Goal: Task Accomplishment & Management: Manage account settings

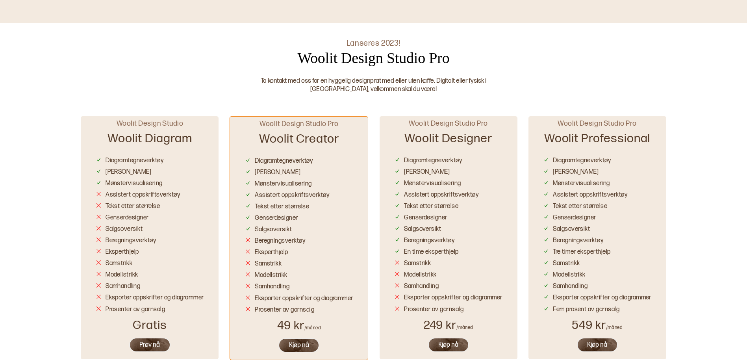
scroll to position [394, 0]
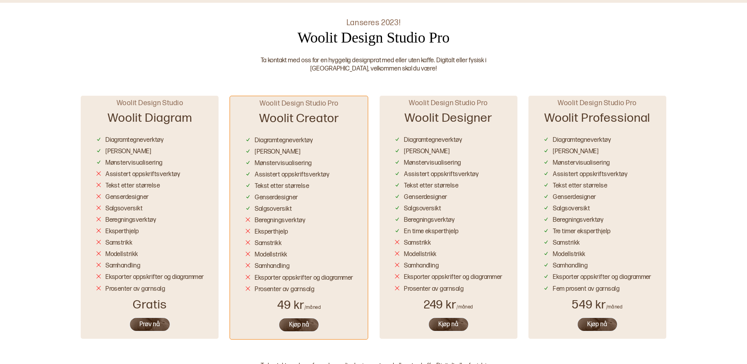
click at [148, 323] on button "Prøv nå" at bounding box center [149, 324] width 41 height 15
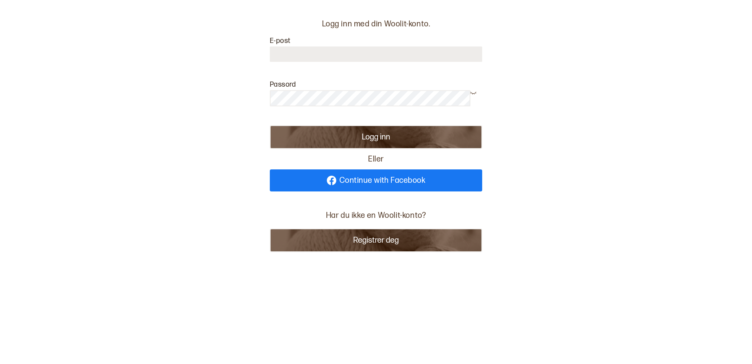
click at [302, 55] on input at bounding box center [376, 53] width 213 height 15
click at [385, 244] on button "Registrer deg" at bounding box center [376, 240] width 213 height 24
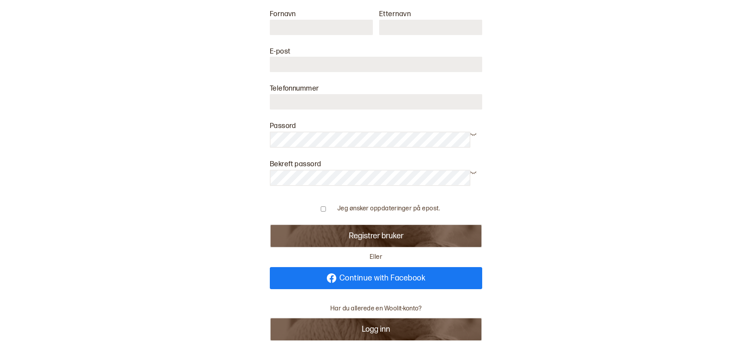
scroll to position [50, 0]
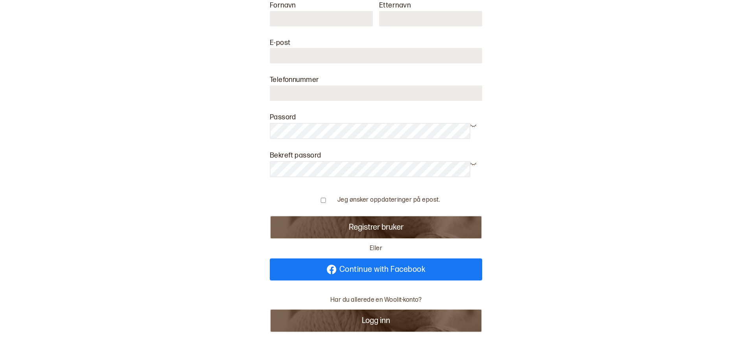
click at [371, 310] on button "Logg inn" at bounding box center [376, 321] width 213 height 24
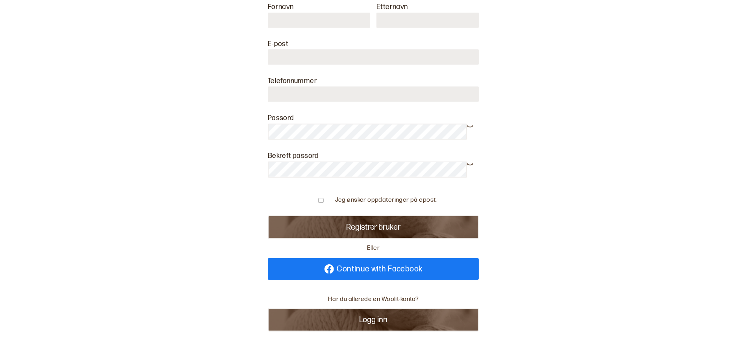
scroll to position [0, 0]
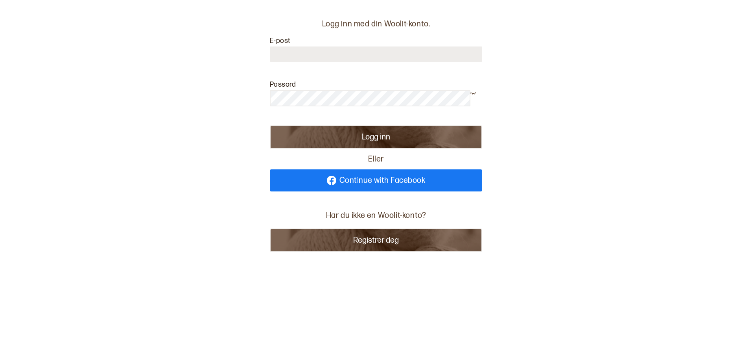
click at [296, 52] on input at bounding box center [376, 53] width 213 height 15
type input "**********"
click at [270, 125] on button "Logg inn" at bounding box center [376, 137] width 213 height 24
